Goal: Task Accomplishment & Management: Manage account settings

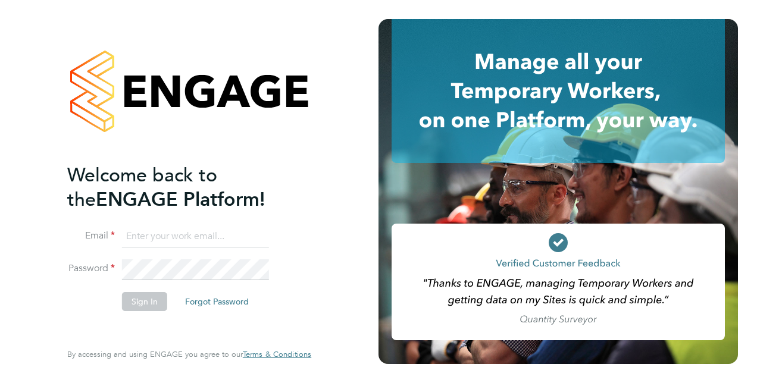
type input "[PERSON_NAME][EMAIL_ADDRESS][DOMAIN_NAME]"
click at [143, 304] on button "Sign In" at bounding box center [144, 301] width 45 height 19
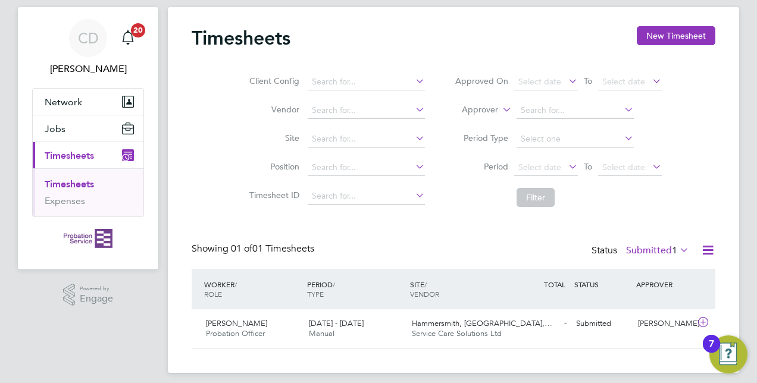
scroll to position [35, 0]
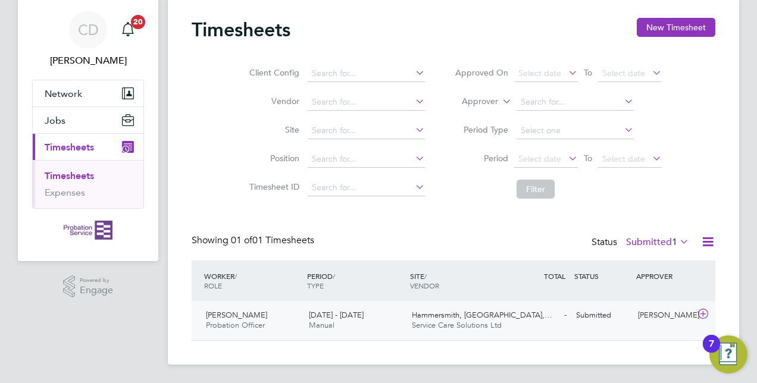
click at [429, 317] on span "Hammersmith, Fulham,…" at bounding box center [482, 315] width 141 height 10
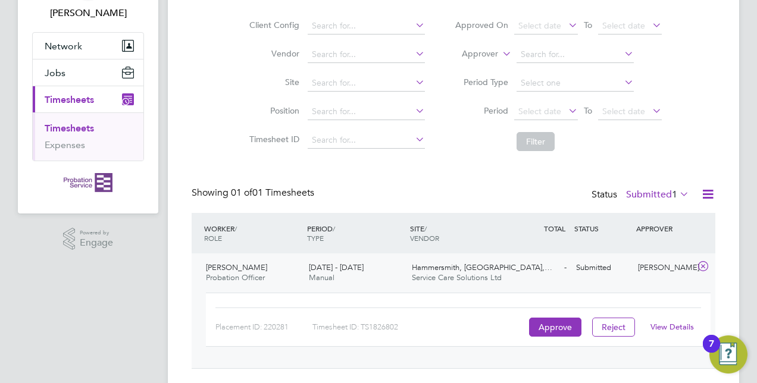
scroll to position [110, 0]
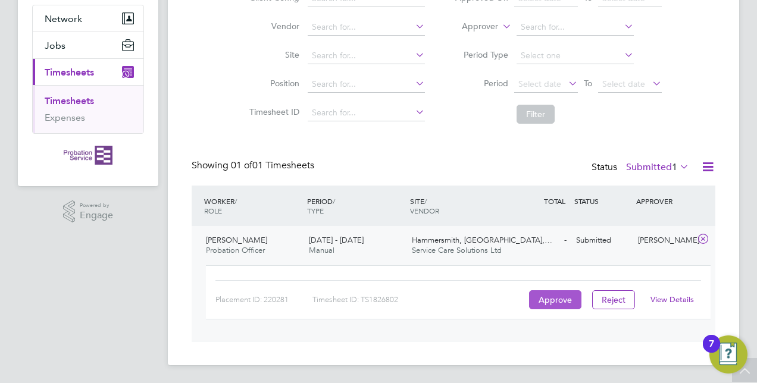
click at [549, 298] on button "Approve" at bounding box center [555, 300] width 52 height 19
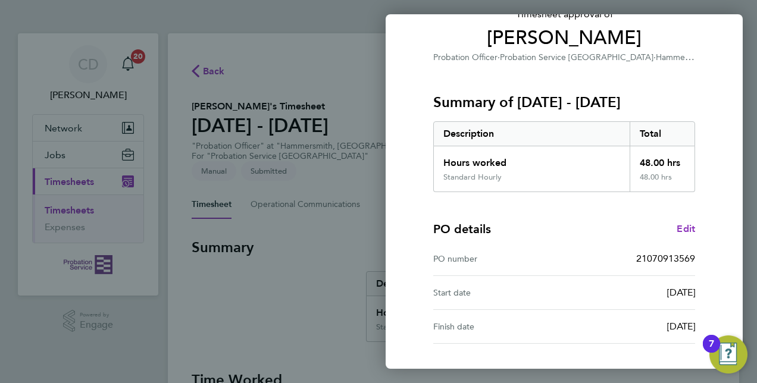
scroll to position [186, 0]
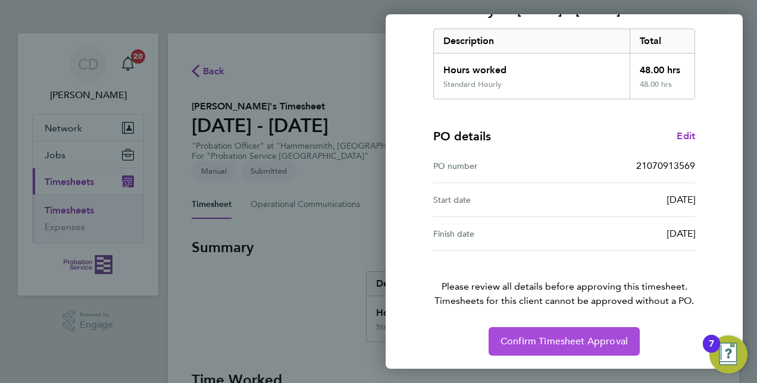
click at [553, 339] on span "Confirm Timesheet Approval" at bounding box center [564, 342] width 127 height 12
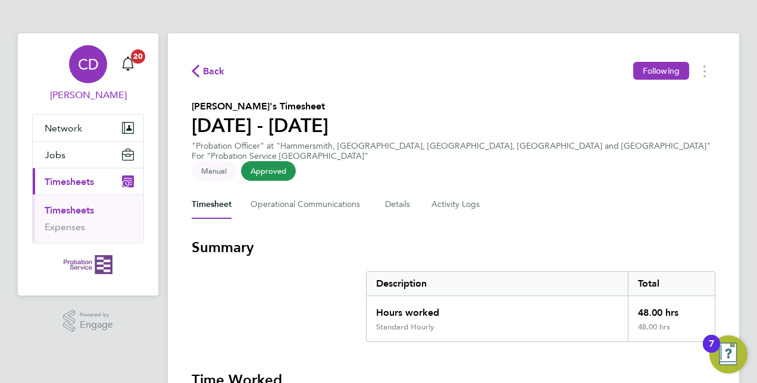
click at [86, 69] on span "CD" at bounding box center [88, 64] width 21 height 15
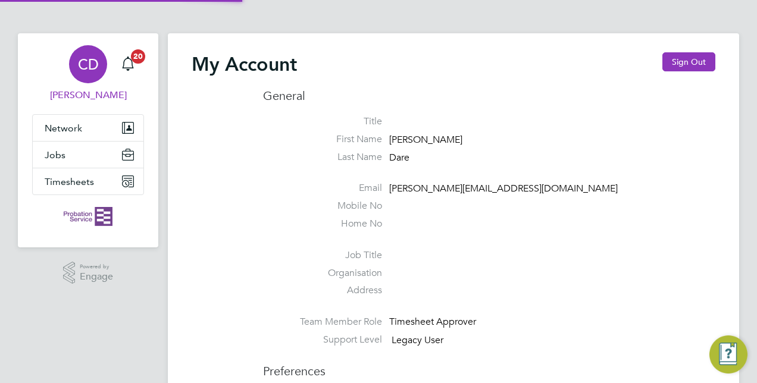
type input "christopherdare@icloud.com"
click at [689, 61] on button "Sign Out" at bounding box center [689, 61] width 53 height 19
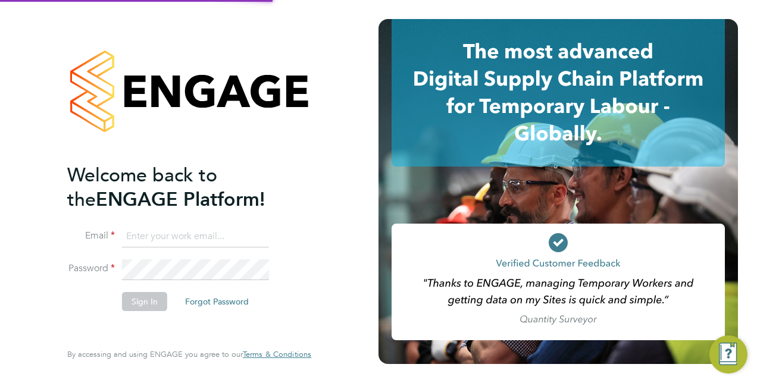
type input "christopherdare@icloud.com"
